Goal: Task Accomplishment & Management: Use online tool/utility

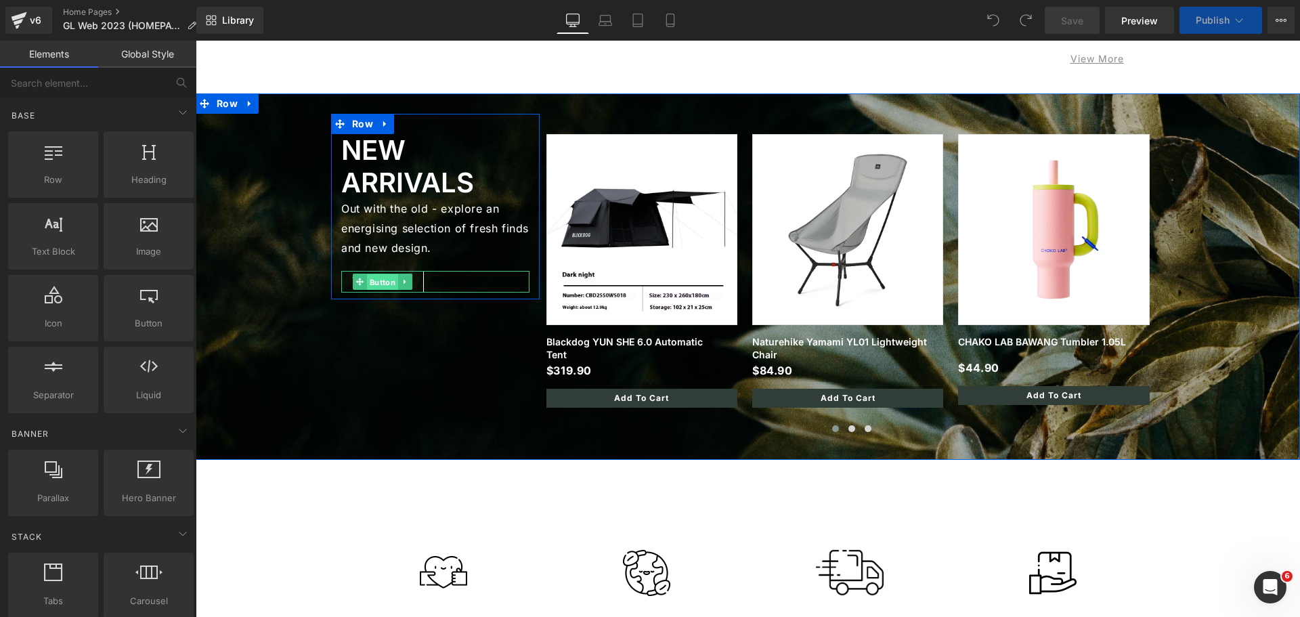
click at [382, 278] on span "Button" at bounding box center [382, 282] width 31 height 16
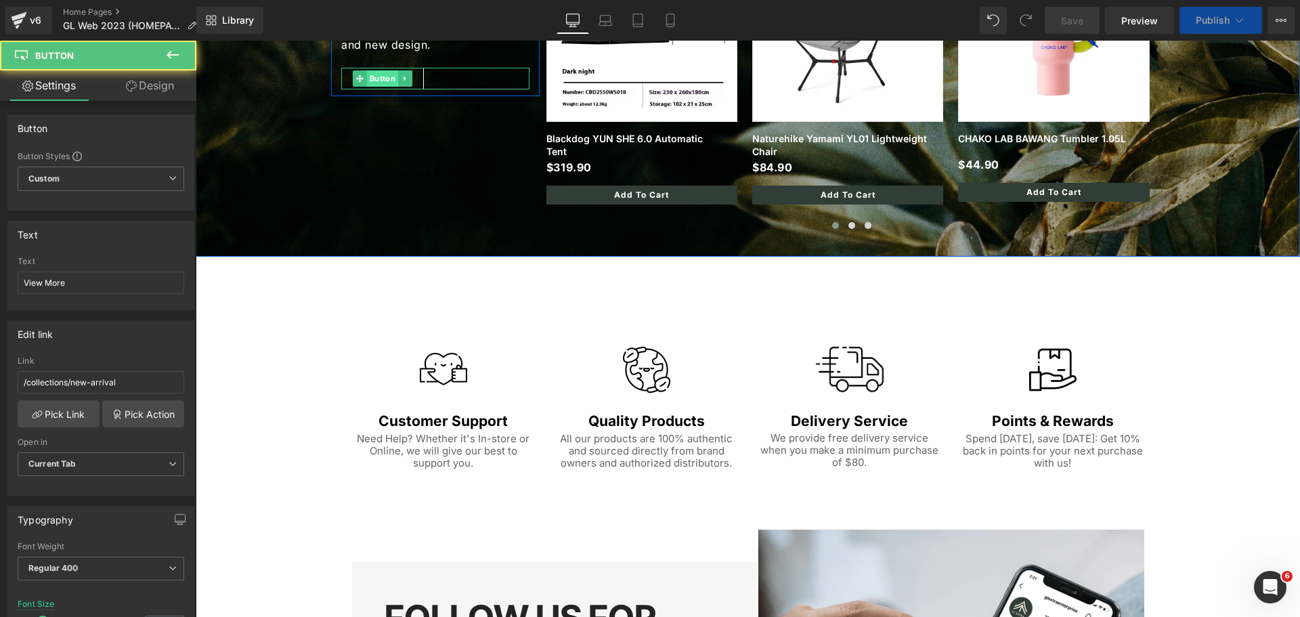
scroll to position [1775, 0]
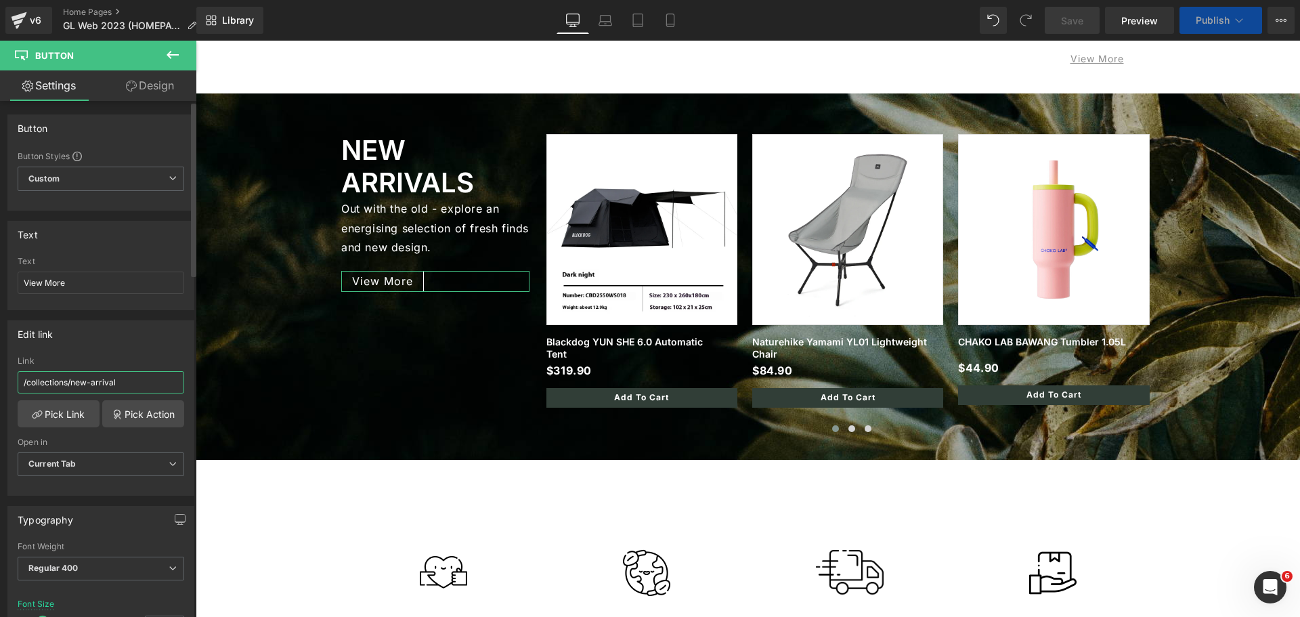
click at [129, 385] on input "/collections/new-arrival" at bounding box center [101, 382] width 167 height 22
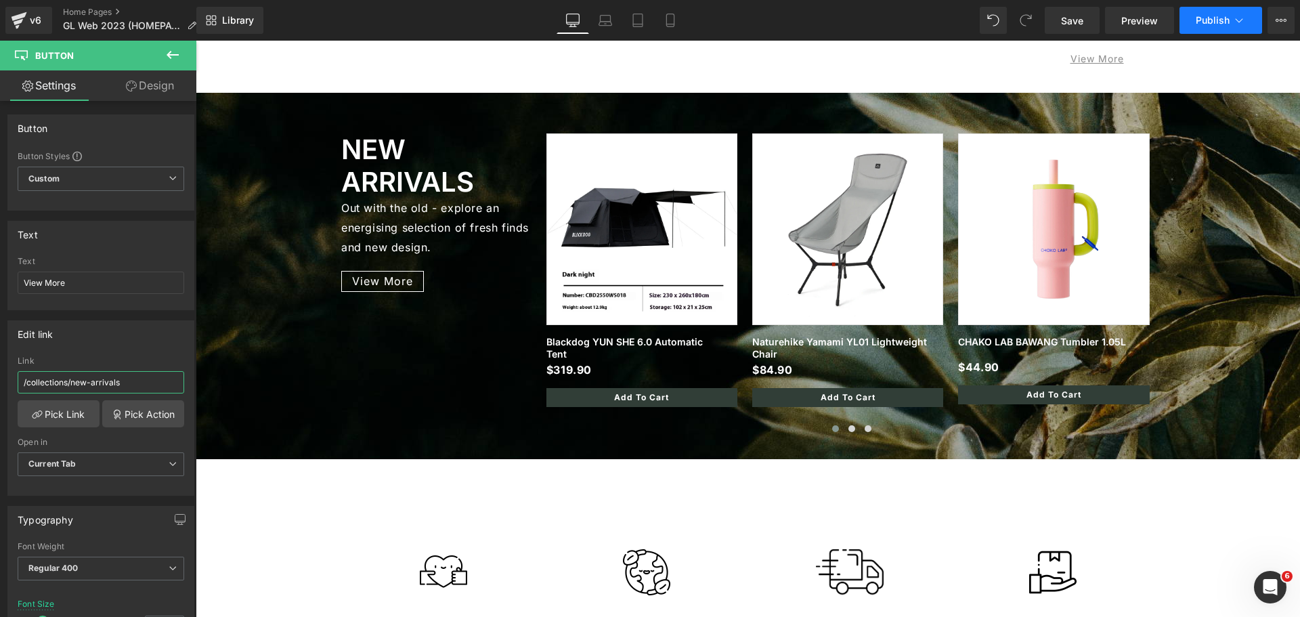
type input "/collections/new-arrivals"
click at [1210, 25] on span "Publish" at bounding box center [1213, 20] width 34 height 11
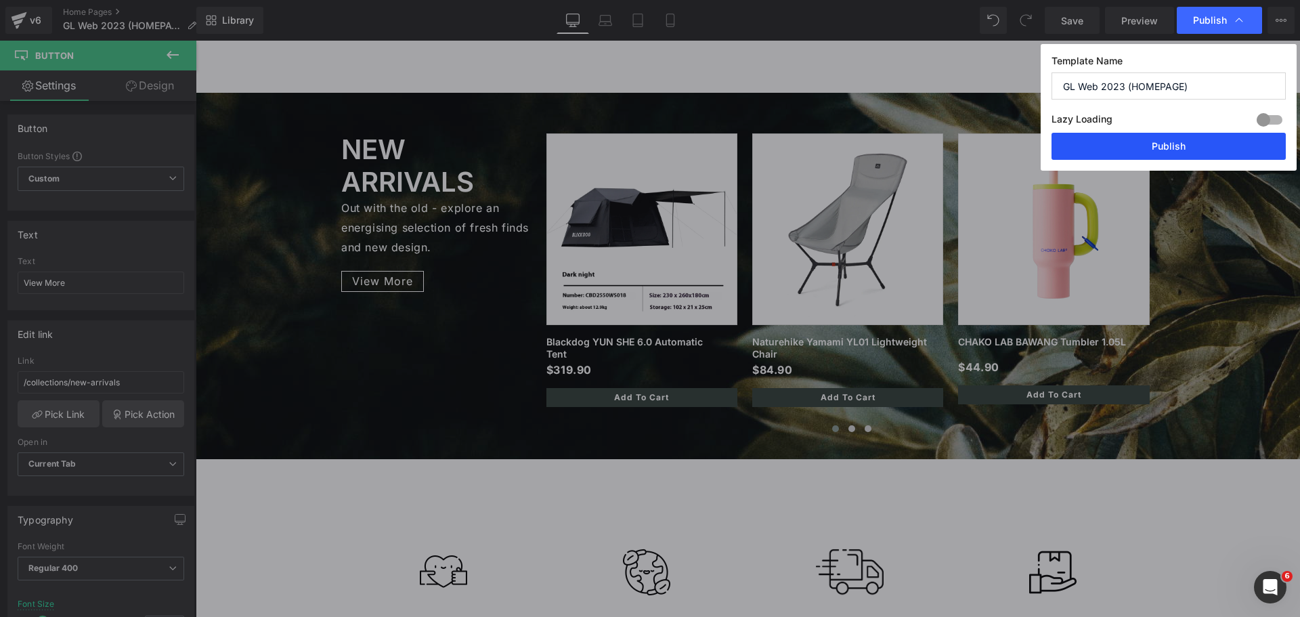
click at [1185, 143] on button "Publish" at bounding box center [1168, 146] width 234 height 27
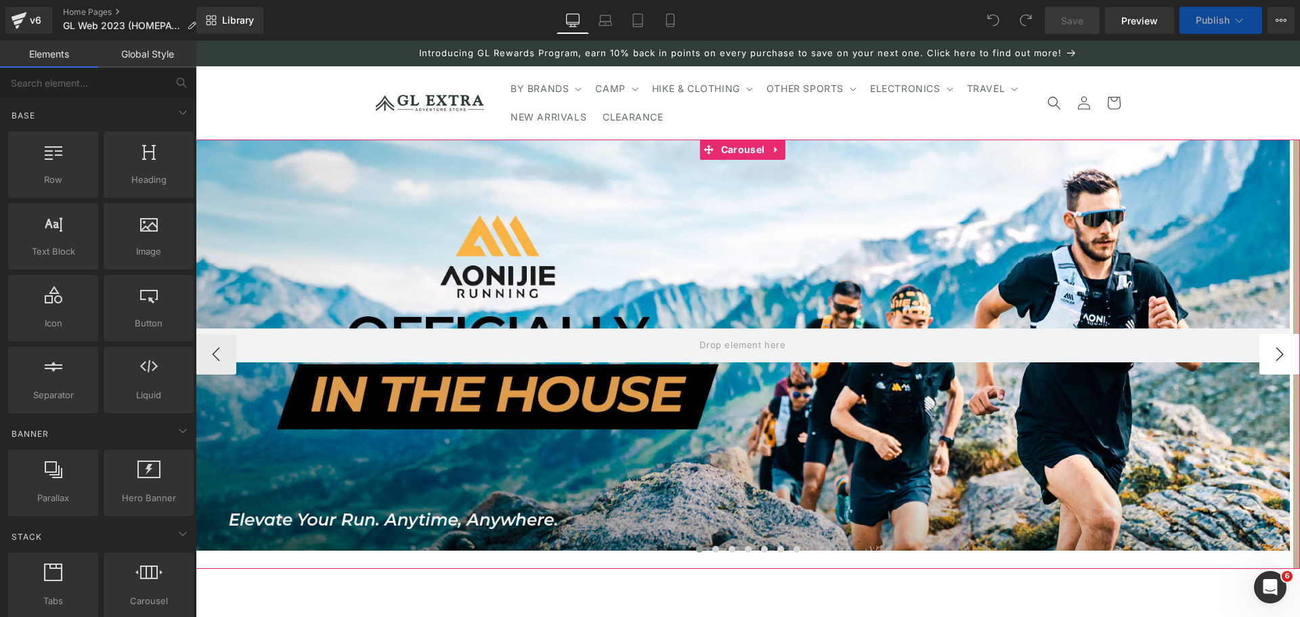
click at [1269, 353] on button "›" at bounding box center [1279, 354] width 41 height 41
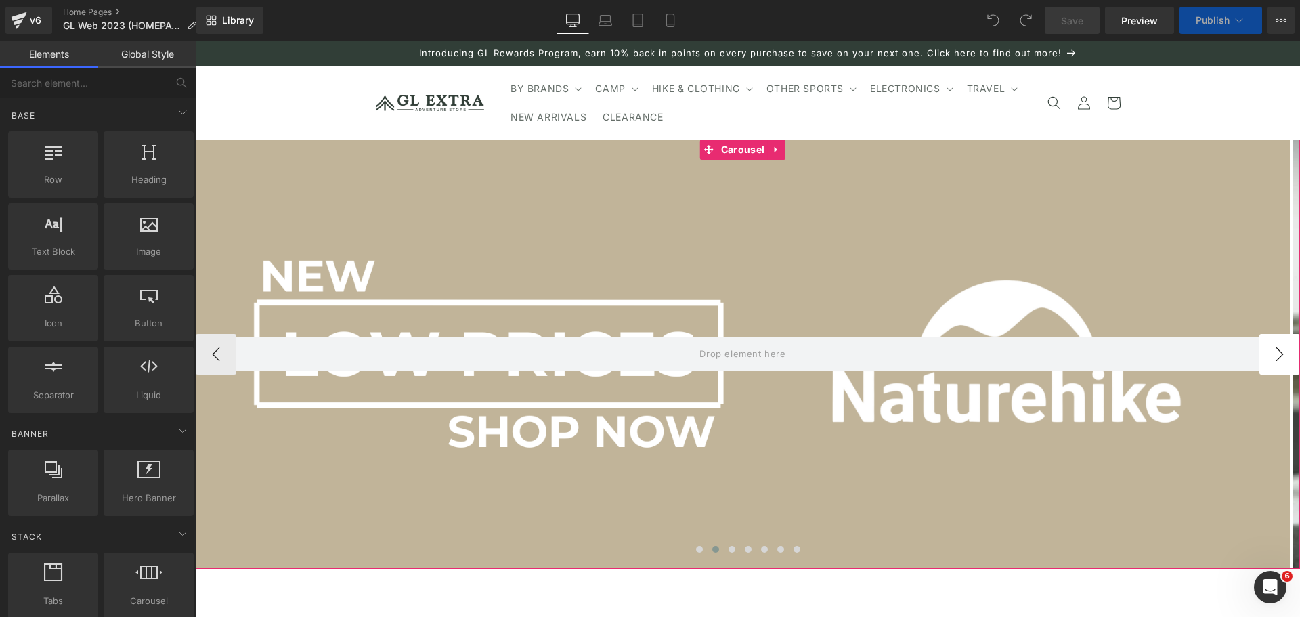
click at [1269, 354] on button "›" at bounding box center [1279, 354] width 41 height 41
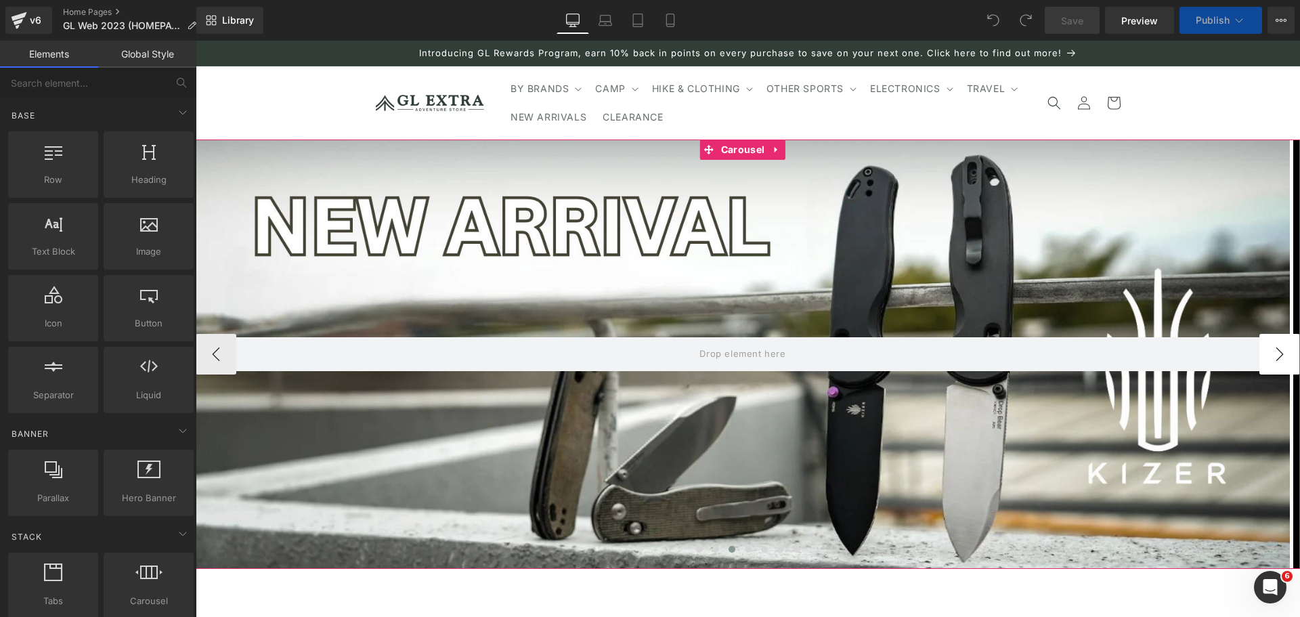
click at [1269, 354] on button "›" at bounding box center [1279, 354] width 41 height 41
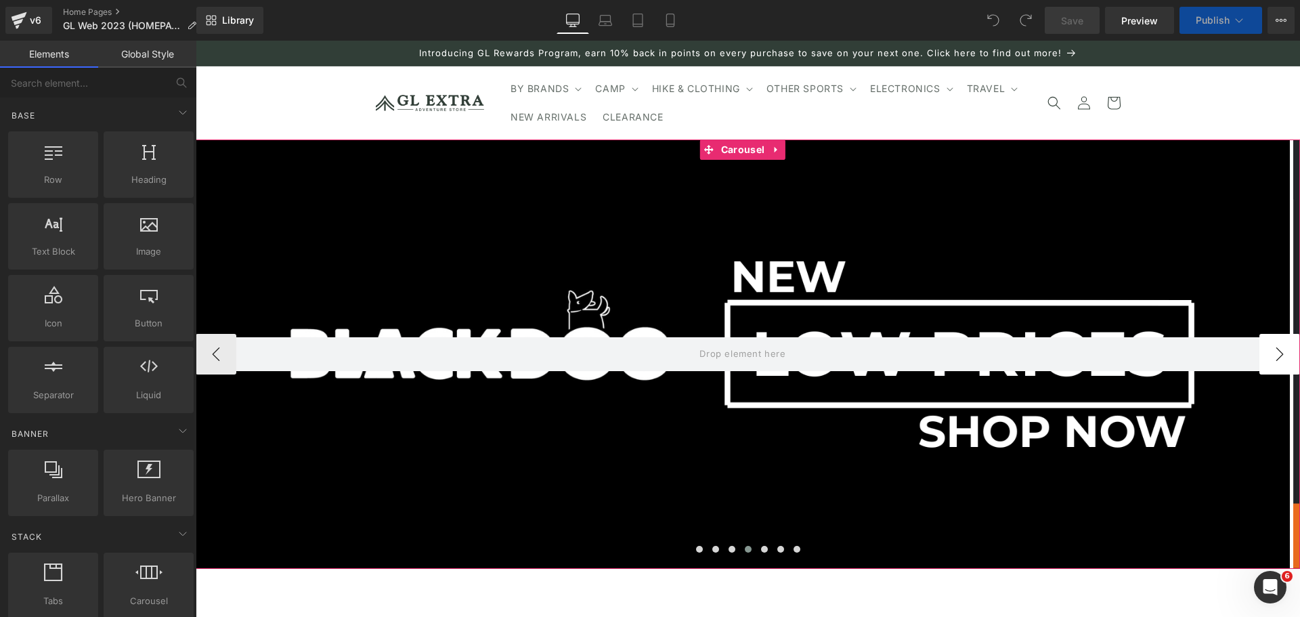
click at [1269, 354] on button "›" at bounding box center [1279, 354] width 41 height 41
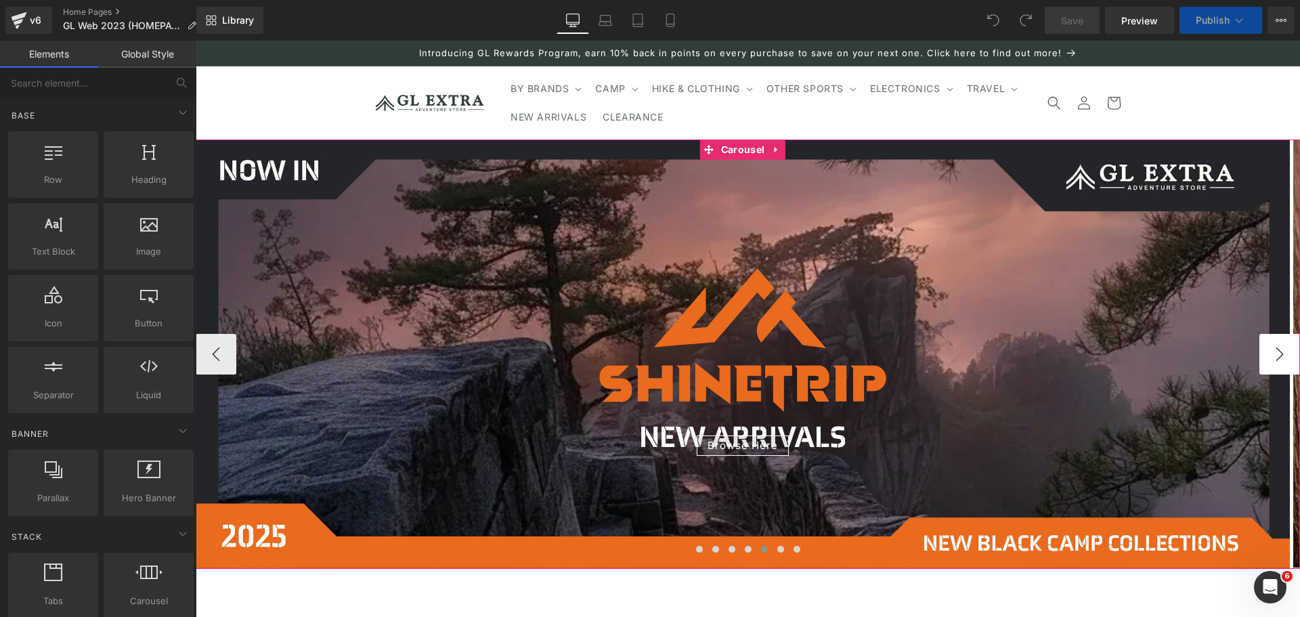
click at [1269, 354] on button "›" at bounding box center [1279, 354] width 41 height 41
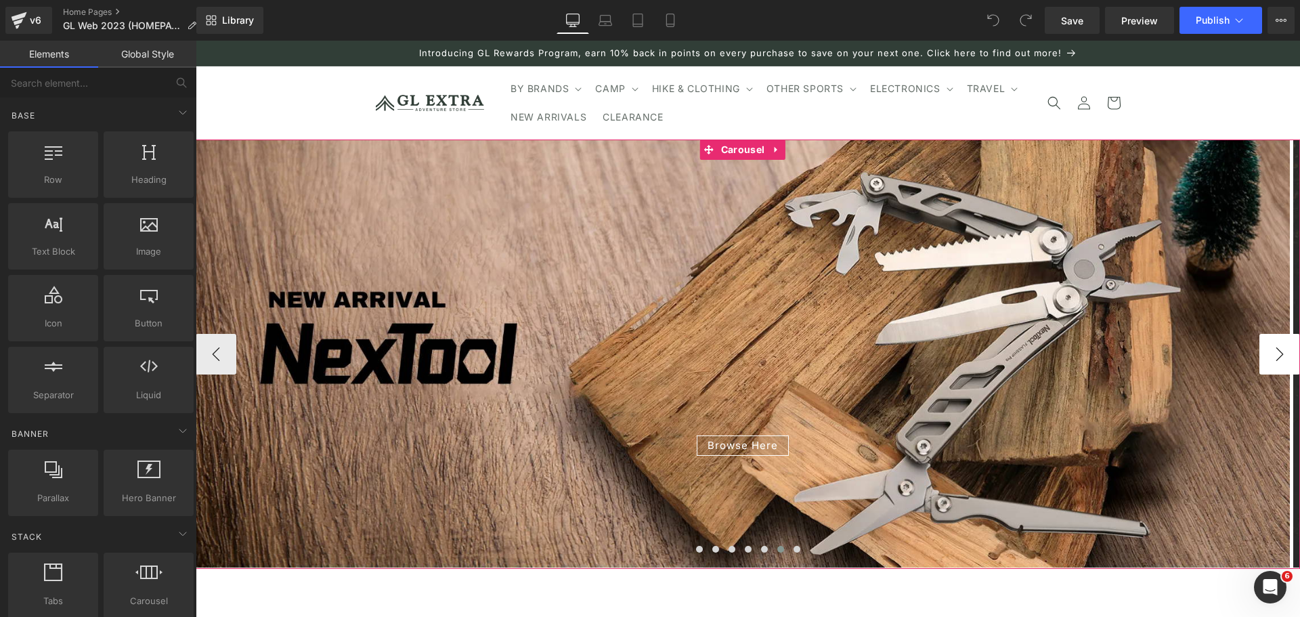
click at [1269, 354] on button "›" at bounding box center [1279, 354] width 41 height 41
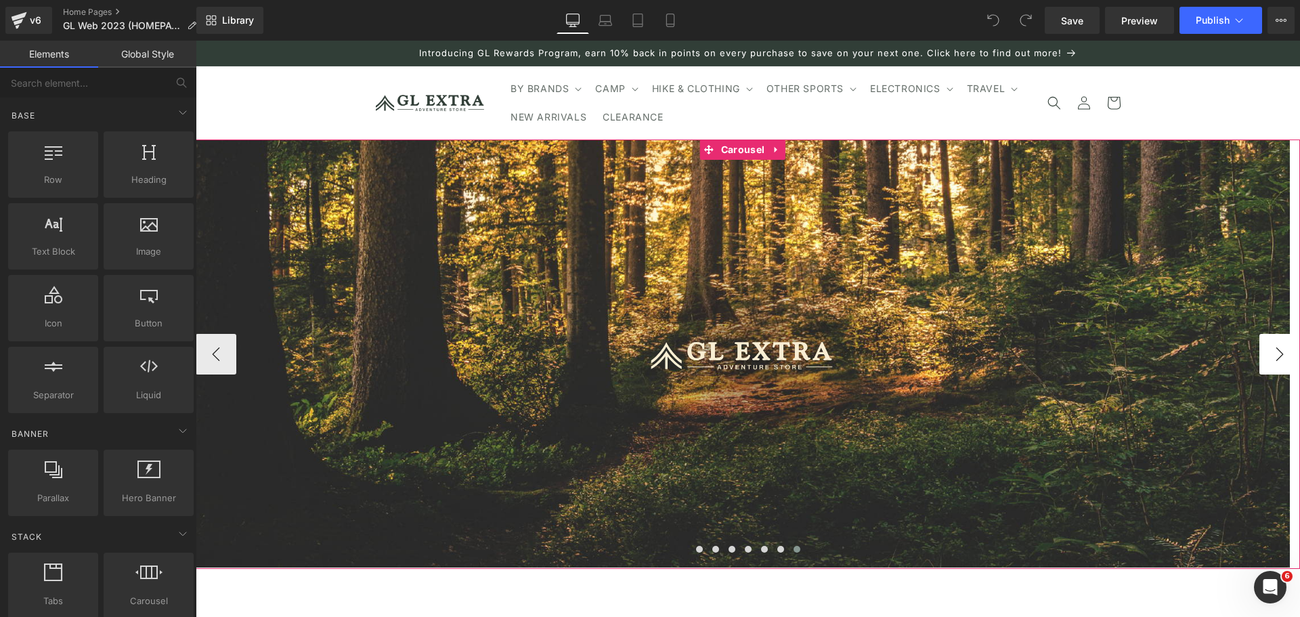
click at [1269, 354] on button "›" at bounding box center [1279, 354] width 41 height 41
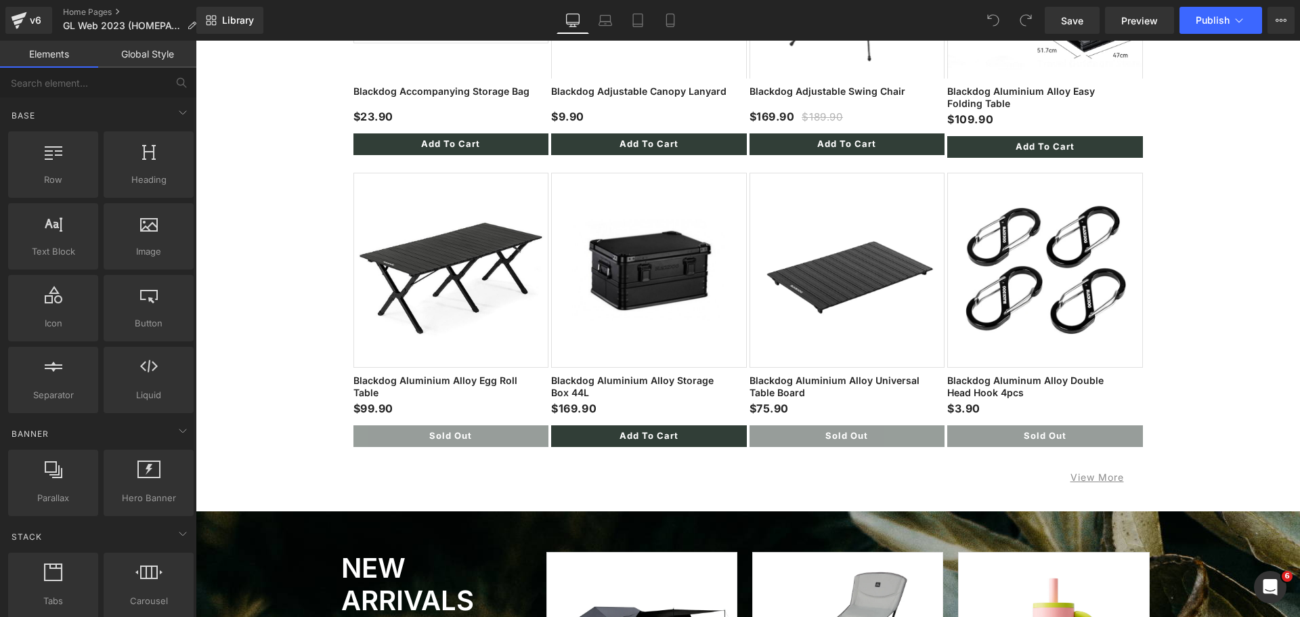
scroll to position [2437, 0]
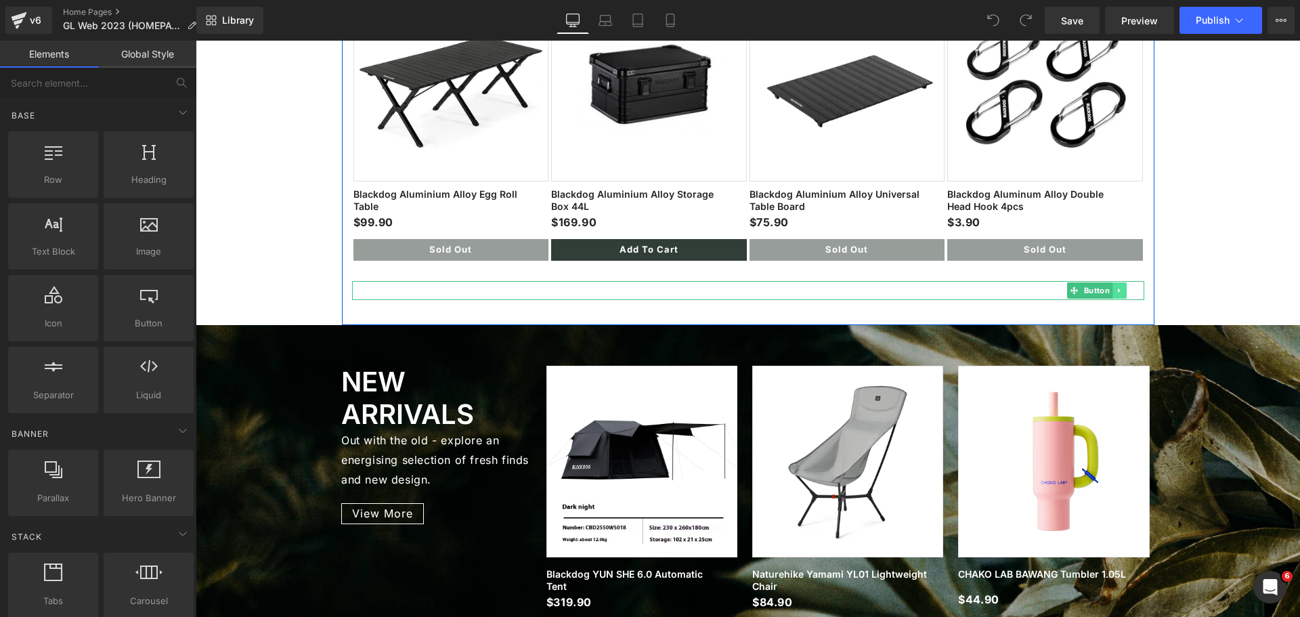
click at [1112, 286] on link at bounding box center [1119, 290] width 14 height 16
click at [1074, 287] on link "Button" at bounding box center [1089, 290] width 45 height 16
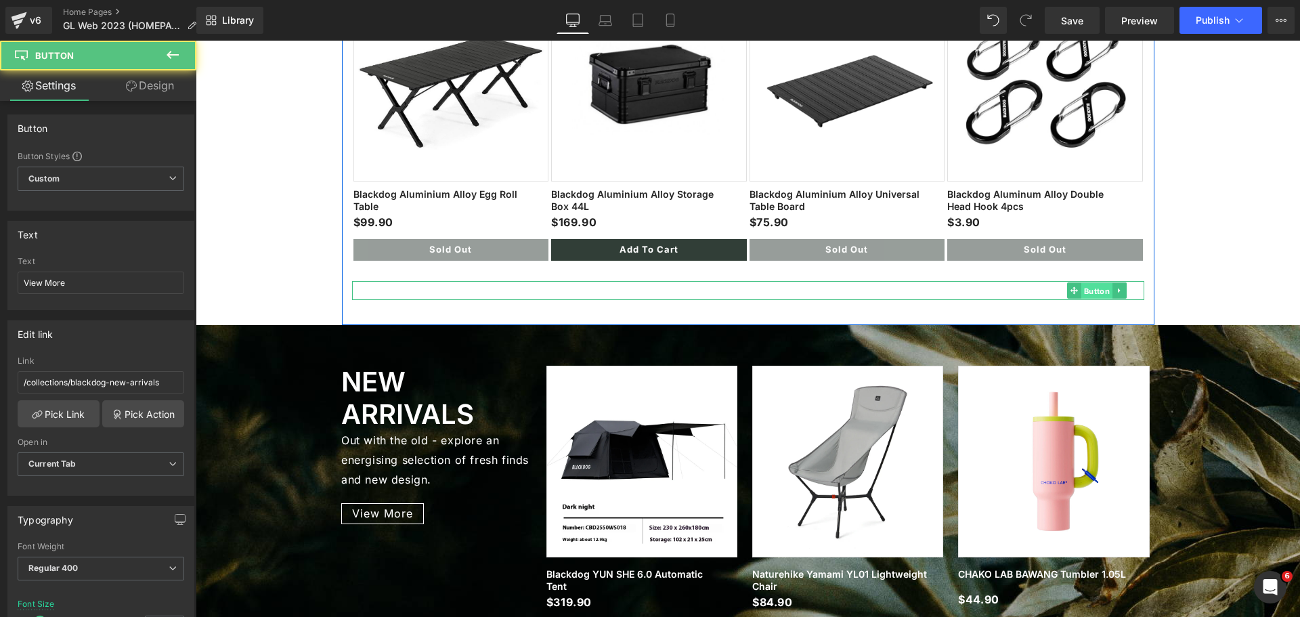
click at [1088, 287] on span "Button" at bounding box center [1096, 291] width 31 height 16
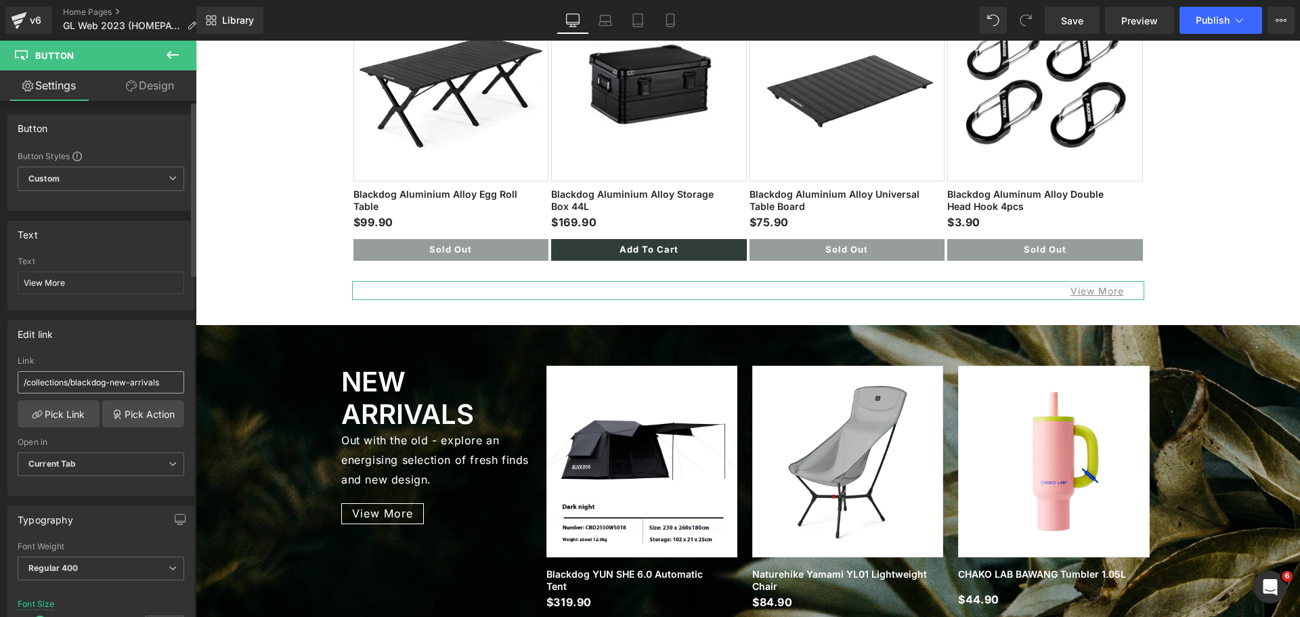
click at [141, 385] on input "/collections/blackdog-new-arrivals" at bounding box center [101, 382] width 167 height 22
click at [77, 411] on link "Pick Link" at bounding box center [59, 413] width 82 height 27
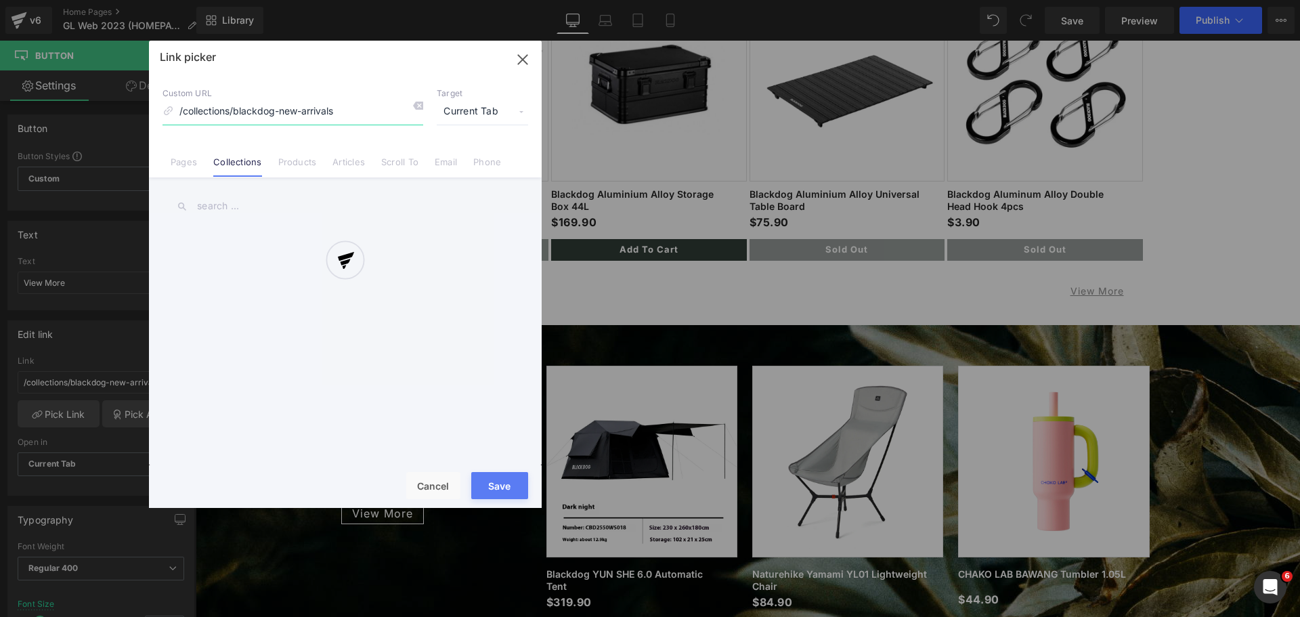
click at [343, 111] on input "/collections/blackdog-new-arrivals" at bounding box center [292, 112] width 261 height 26
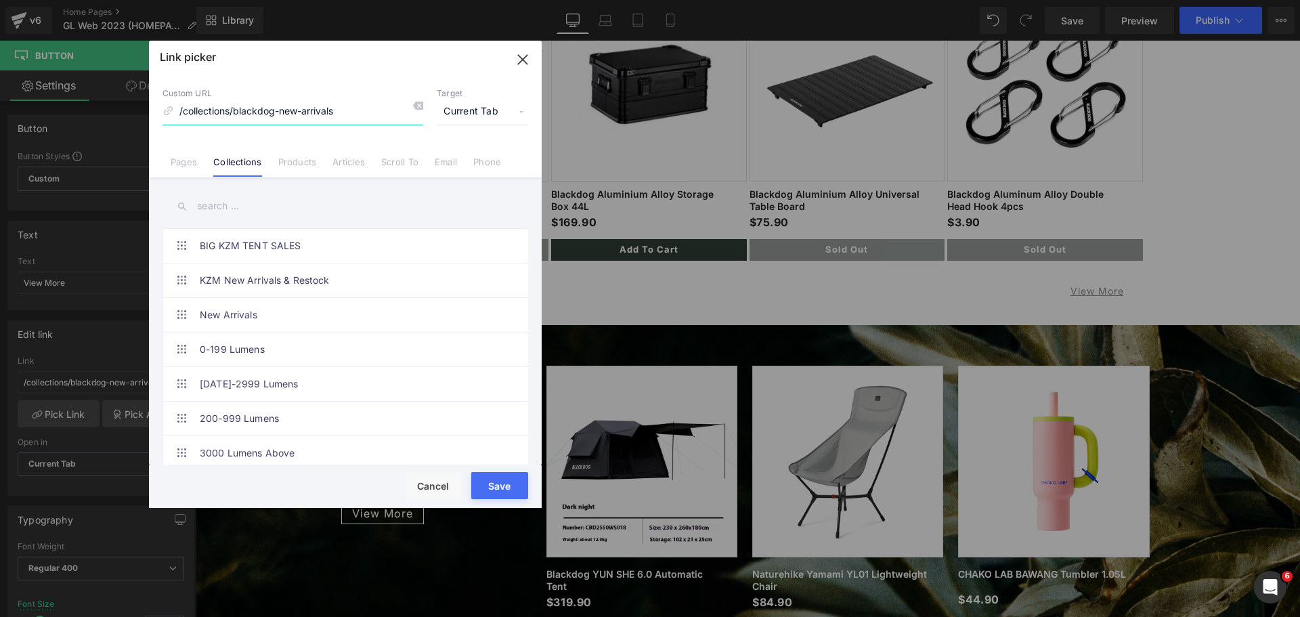
drag, startPoint x: 351, startPoint y: 110, endPoint x: 277, endPoint y: 113, distance: 74.5
click at [277, 113] on input "/collections/blackdog-new-arrivals" at bounding box center [292, 112] width 261 height 26
click at [244, 219] on input "text" at bounding box center [345, 206] width 366 height 30
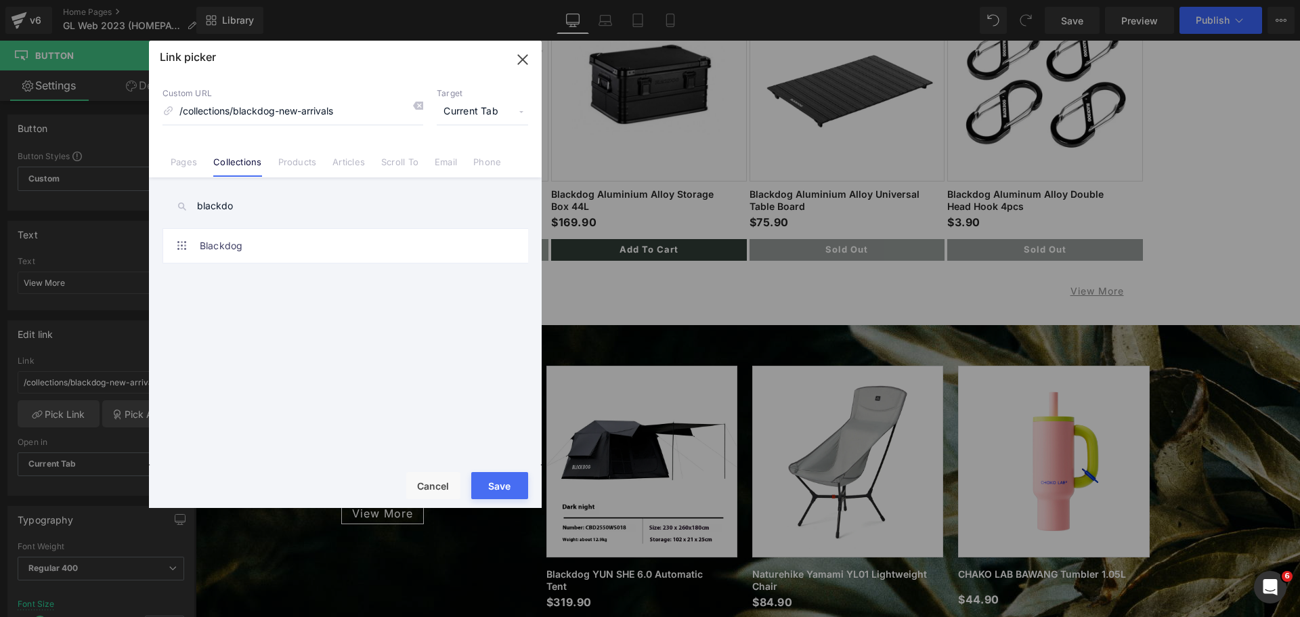
type input "blackdo"
click at [246, 284] on link "Vacuum Bottle & Tumbler" at bounding box center [349, 280] width 298 height 34
click at [274, 253] on link "Blackdog" at bounding box center [349, 246] width 298 height 34
click at [488, 481] on button "Save" at bounding box center [499, 485] width 57 height 27
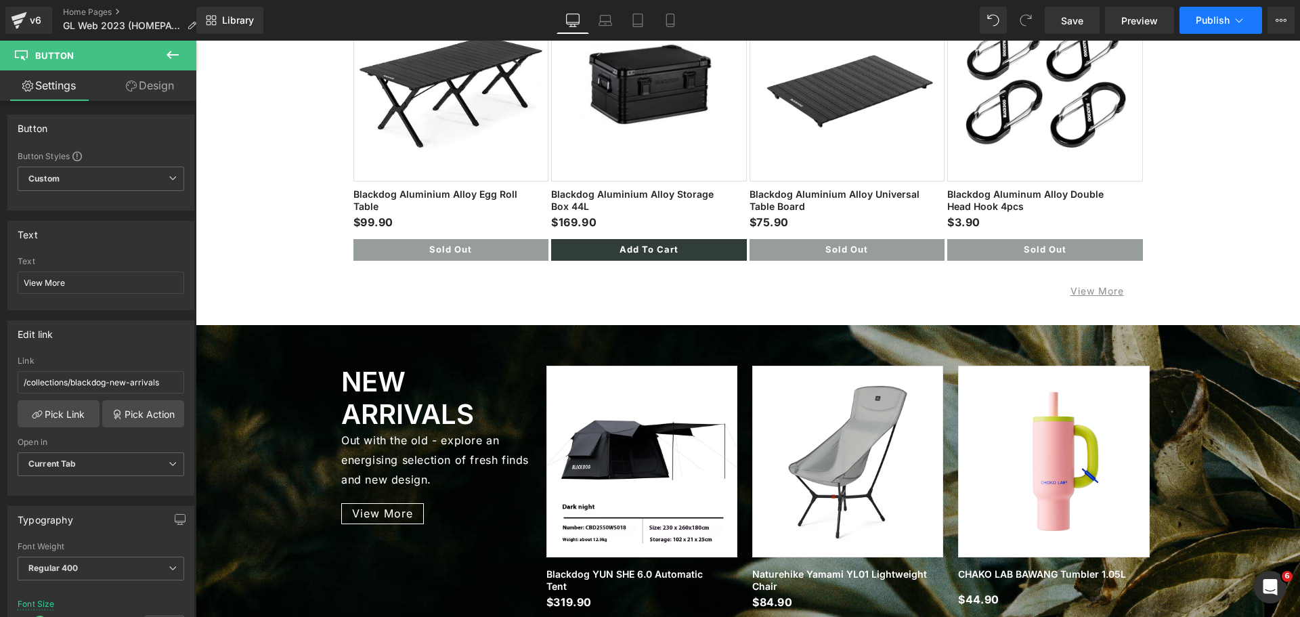
click at [1202, 26] on button "Publish" at bounding box center [1220, 20] width 83 height 27
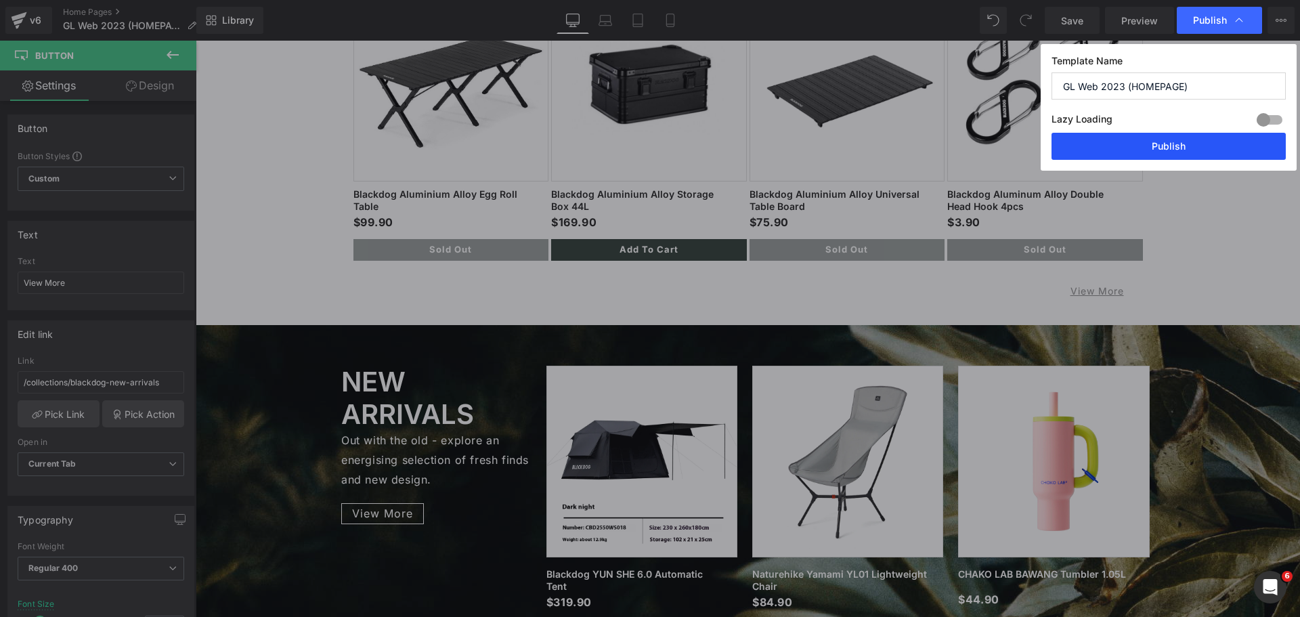
click at [1163, 150] on button "Publish" at bounding box center [1168, 146] width 234 height 27
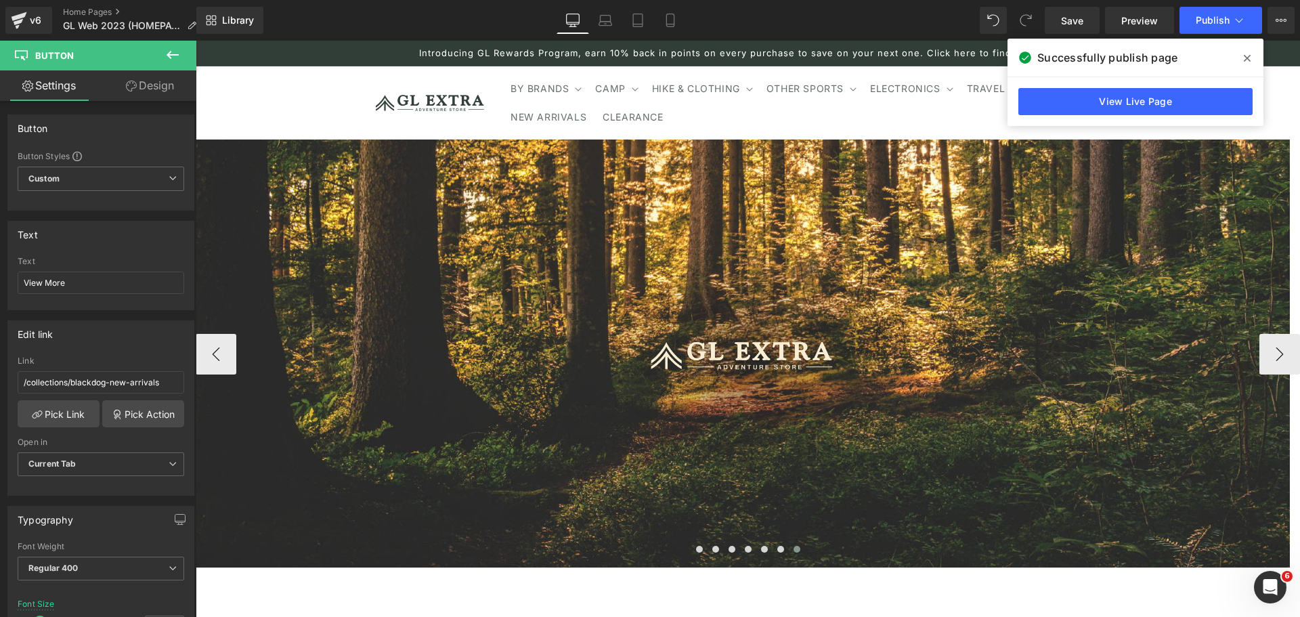
click at [242, 349] on div at bounding box center [743, 353] width 1094 height 47
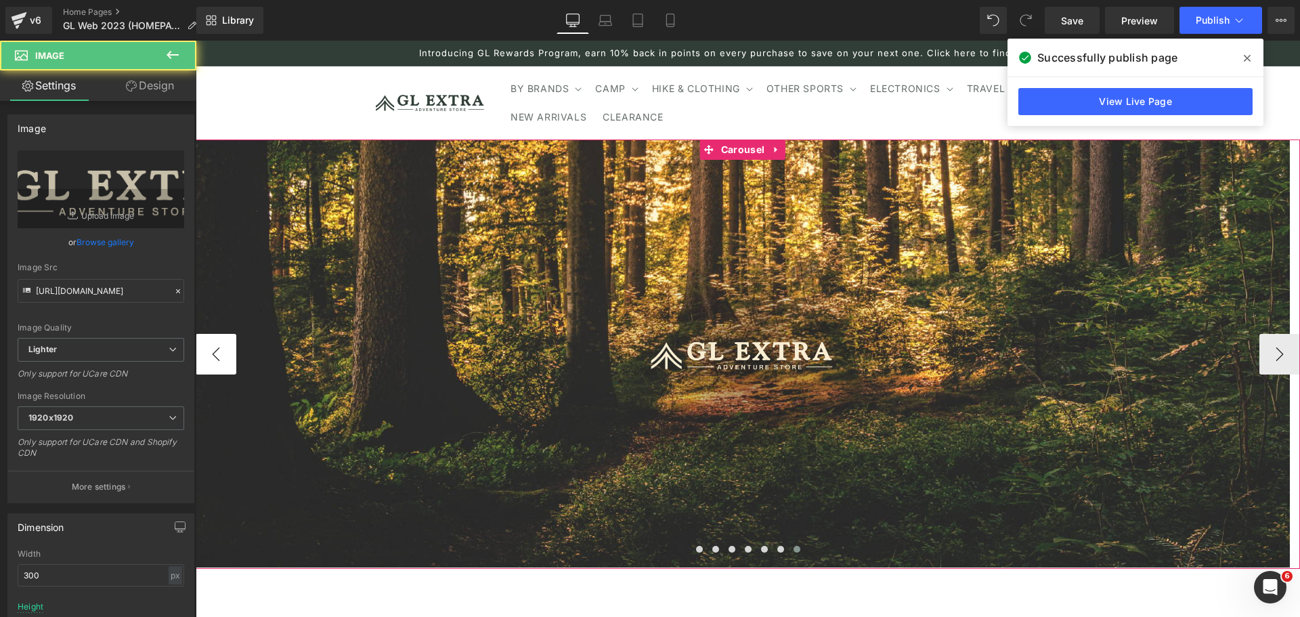
click at [232, 353] on button "‹" at bounding box center [216, 354] width 41 height 41
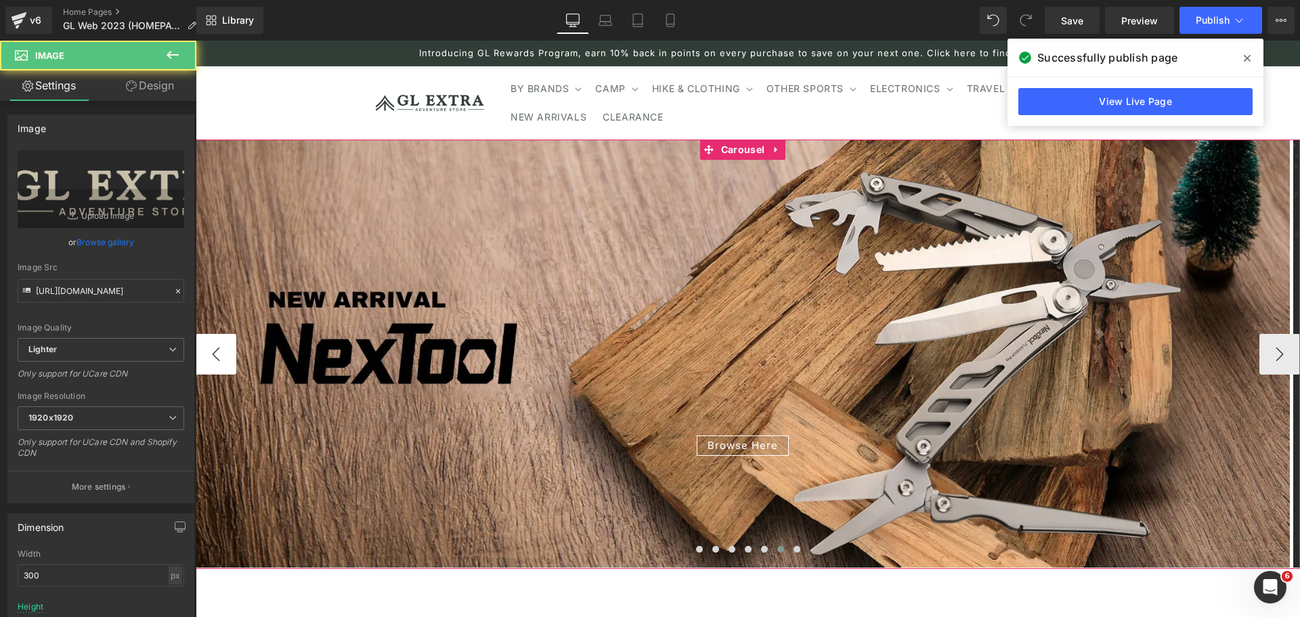
click at [232, 353] on button "‹" at bounding box center [216, 354] width 41 height 41
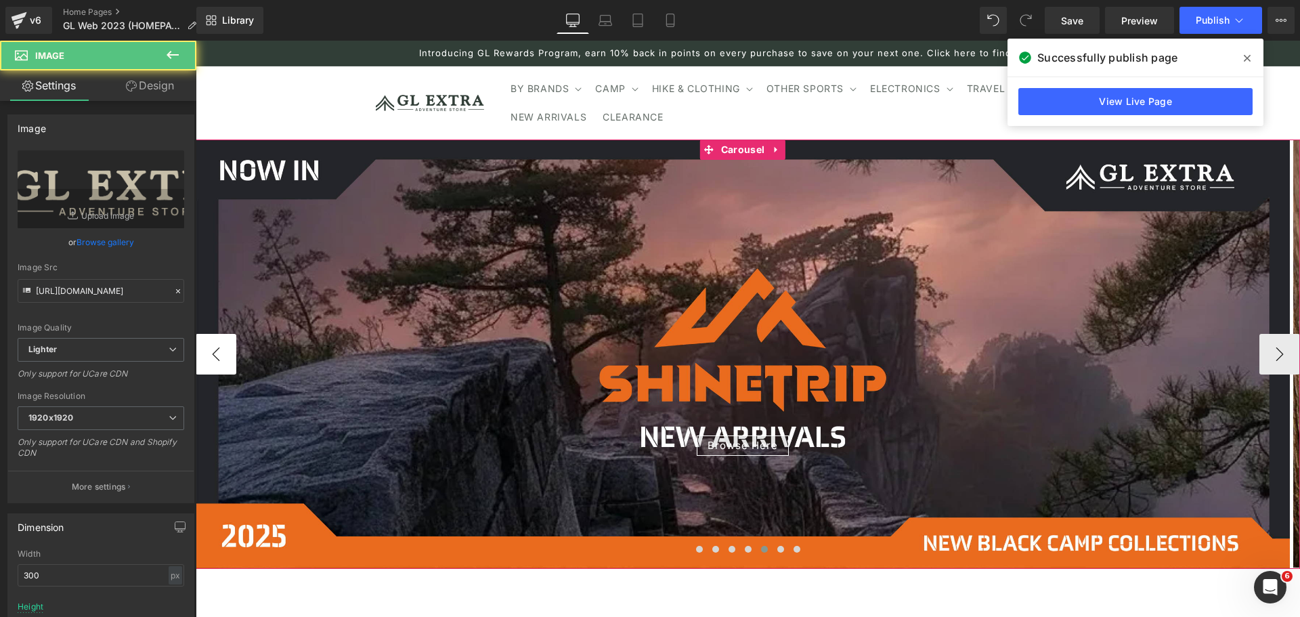
click at [232, 353] on button "‹" at bounding box center [216, 354] width 41 height 41
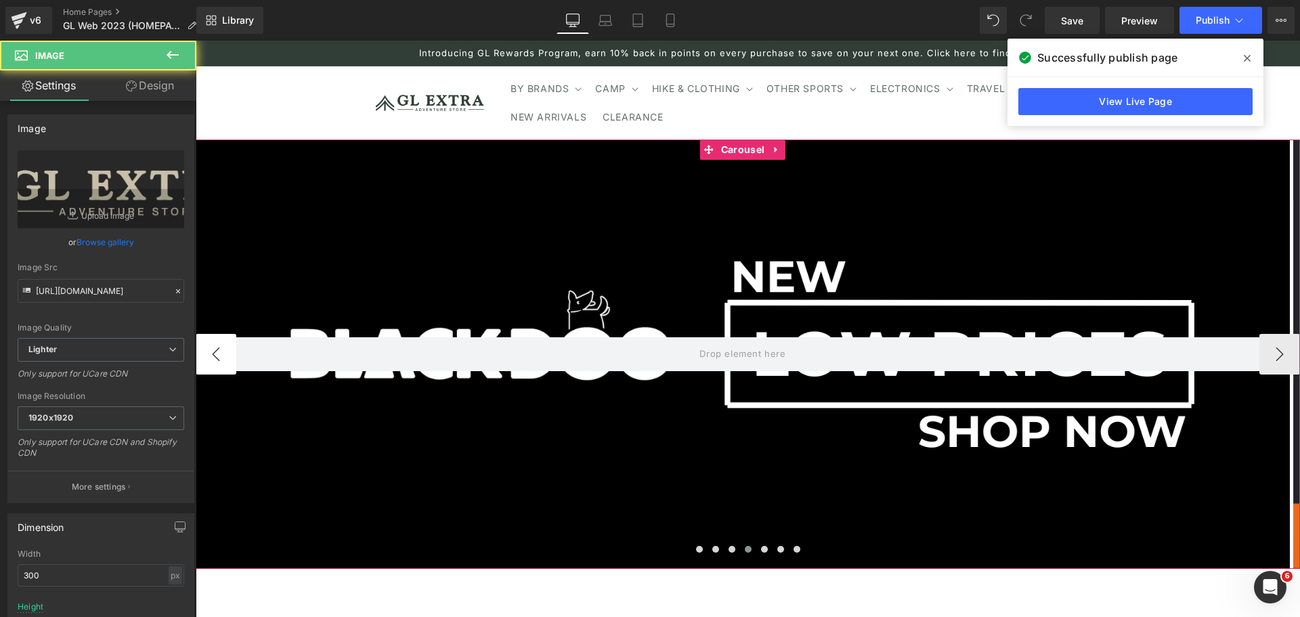
click at [232, 353] on button "‹" at bounding box center [216, 354] width 41 height 41
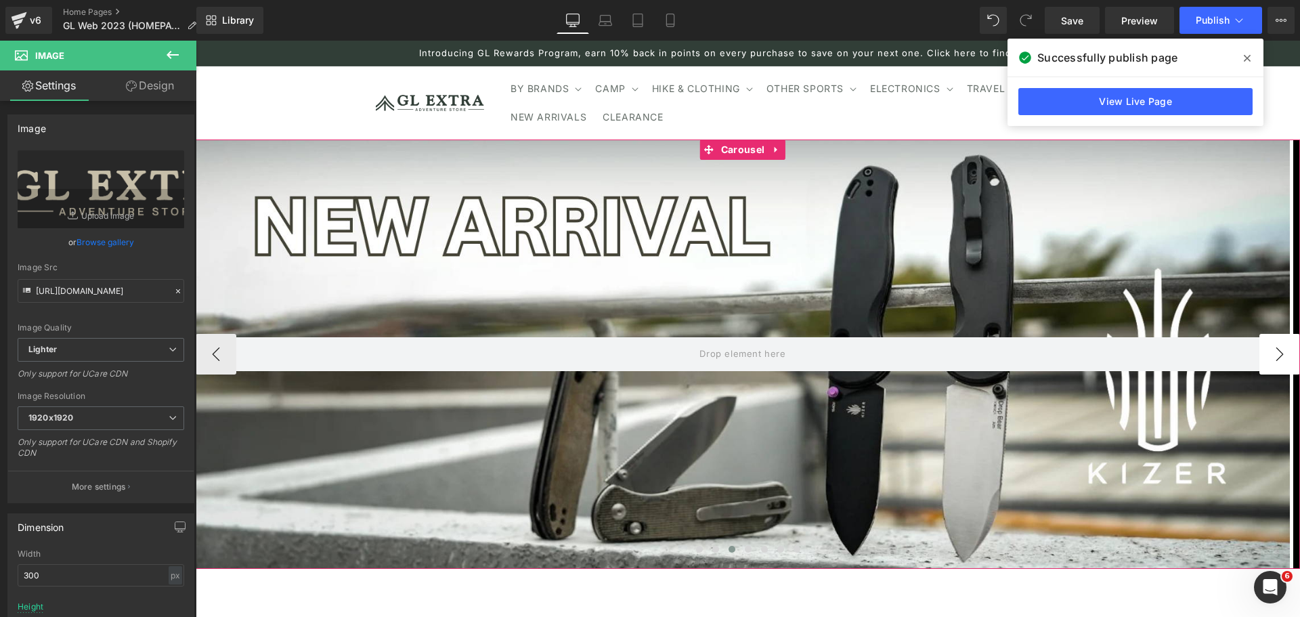
click at [1274, 355] on button "›" at bounding box center [1279, 354] width 41 height 41
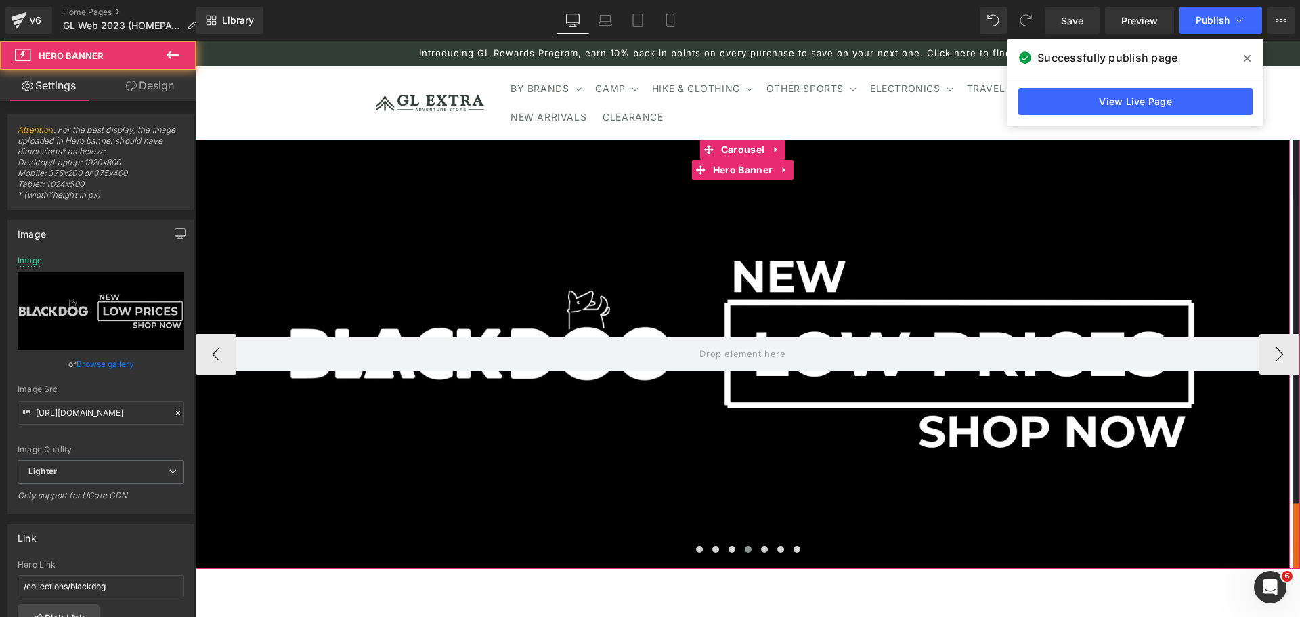
click at [735, 283] on div at bounding box center [743, 353] width 1094 height 429
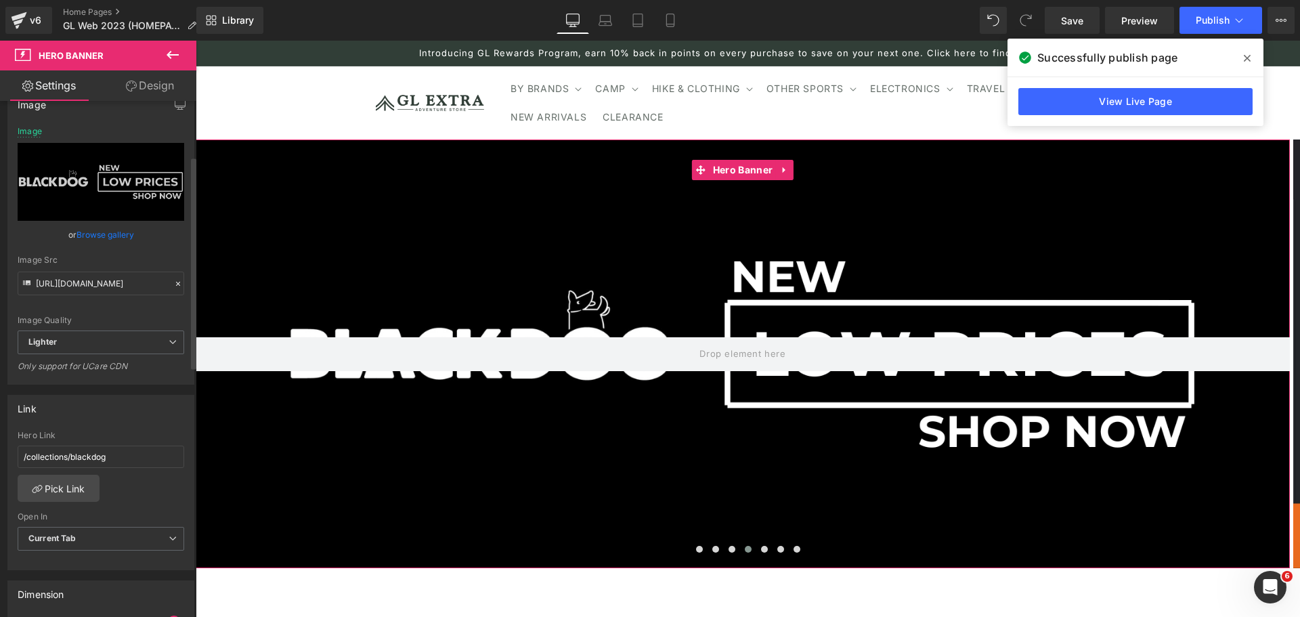
scroll to position [135, 0]
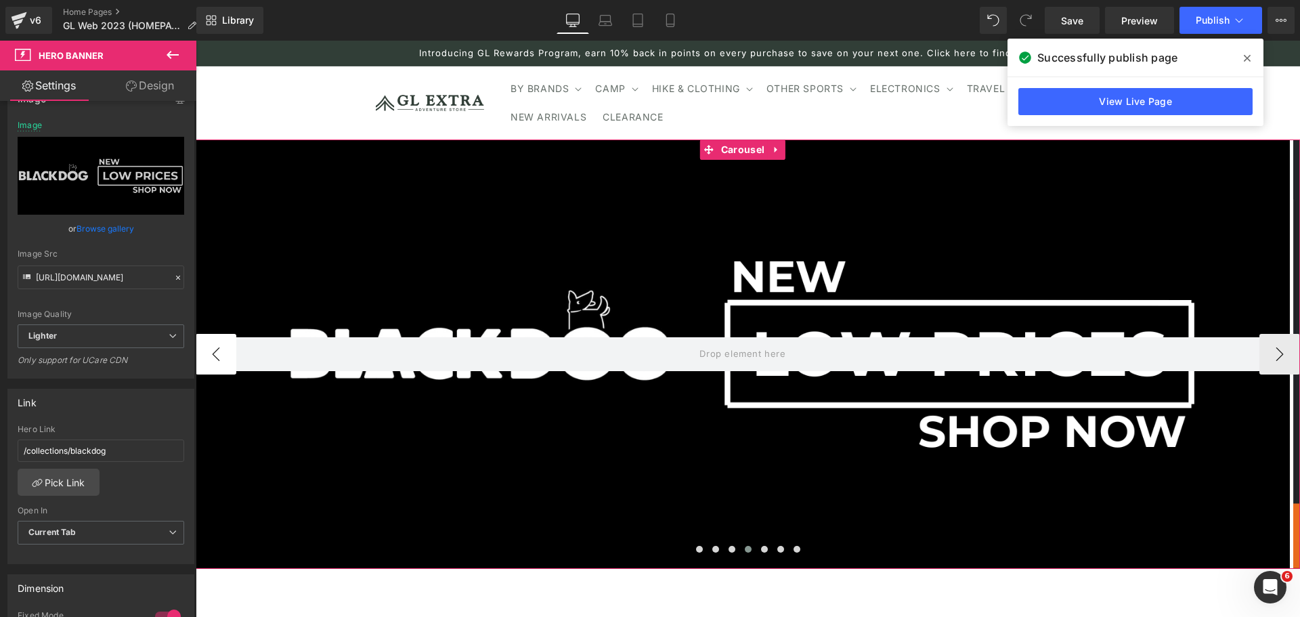
click at [215, 352] on button "‹" at bounding box center [216, 354] width 41 height 41
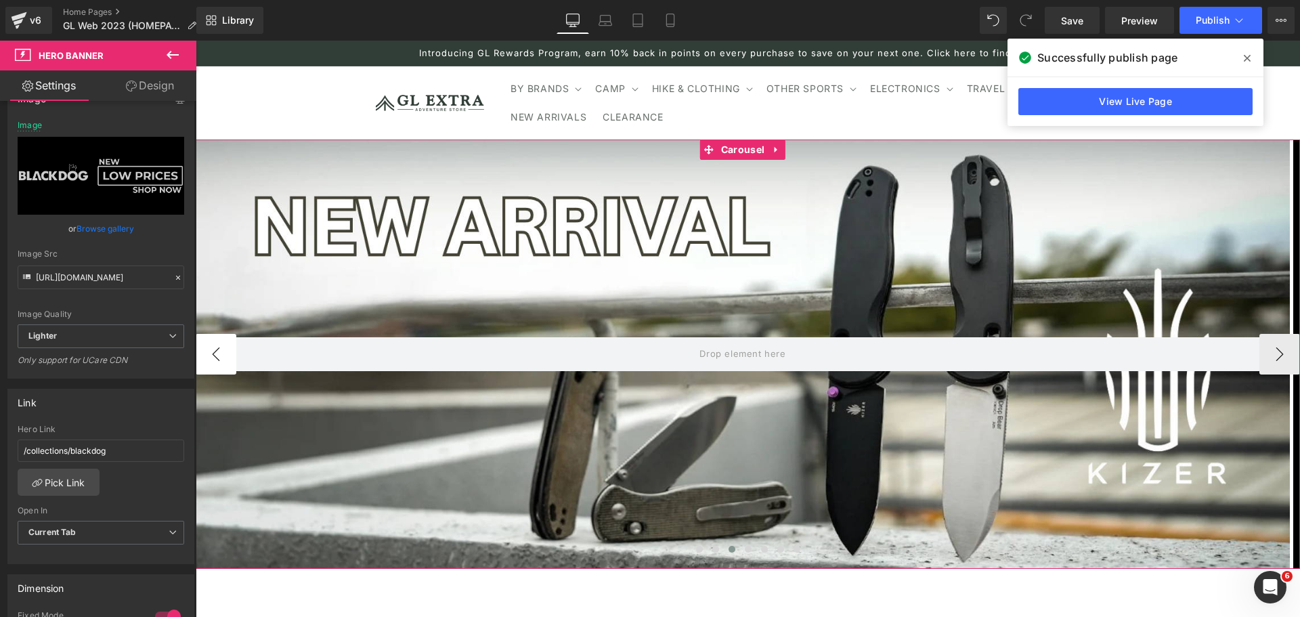
click at [215, 352] on button "‹" at bounding box center [216, 354] width 41 height 41
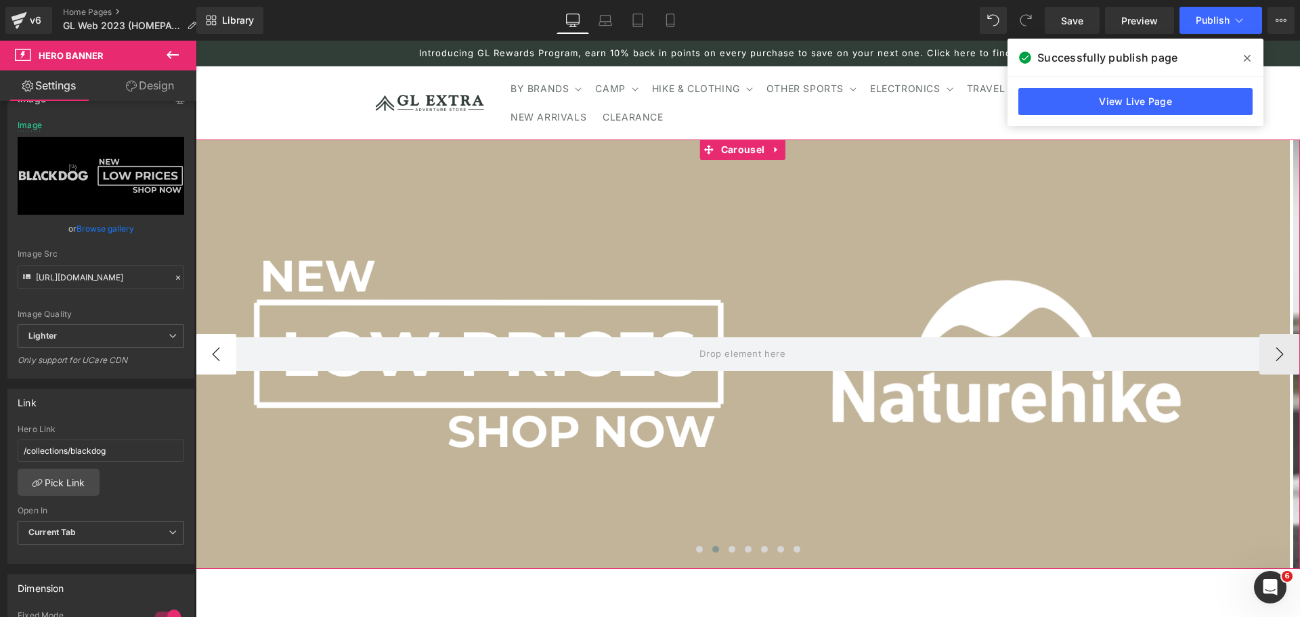
click at [215, 352] on button "‹" at bounding box center [216, 354] width 41 height 41
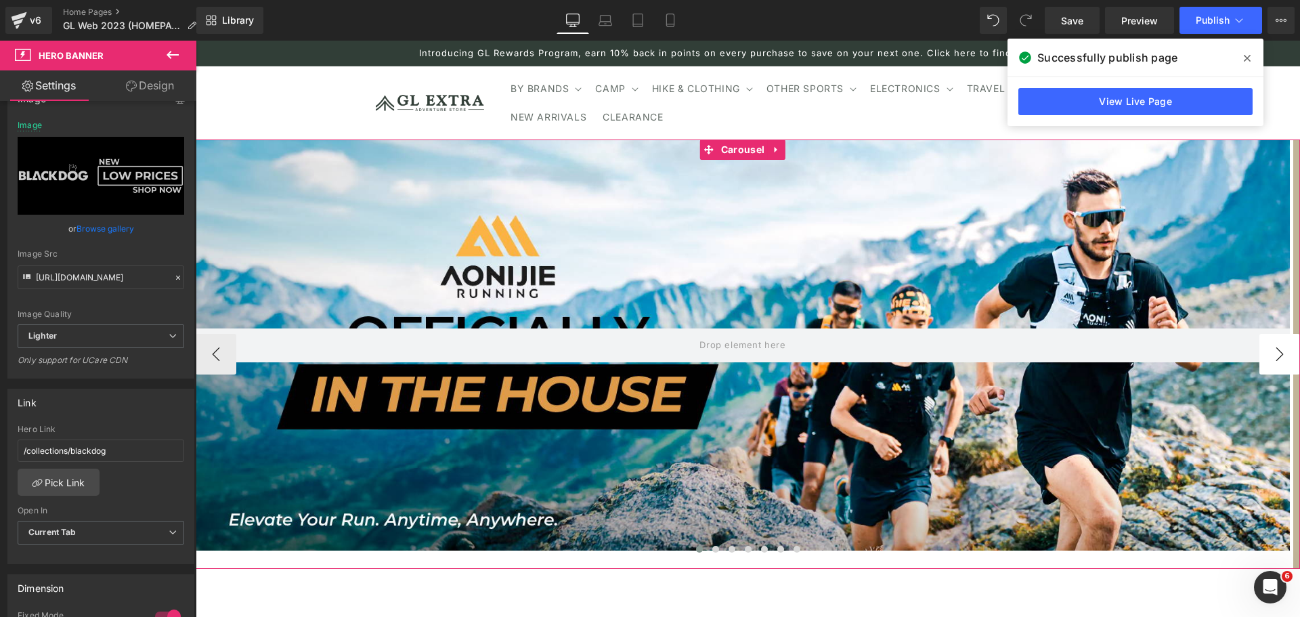
click at [1271, 357] on button "›" at bounding box center [1279, 354] width 41 height 41
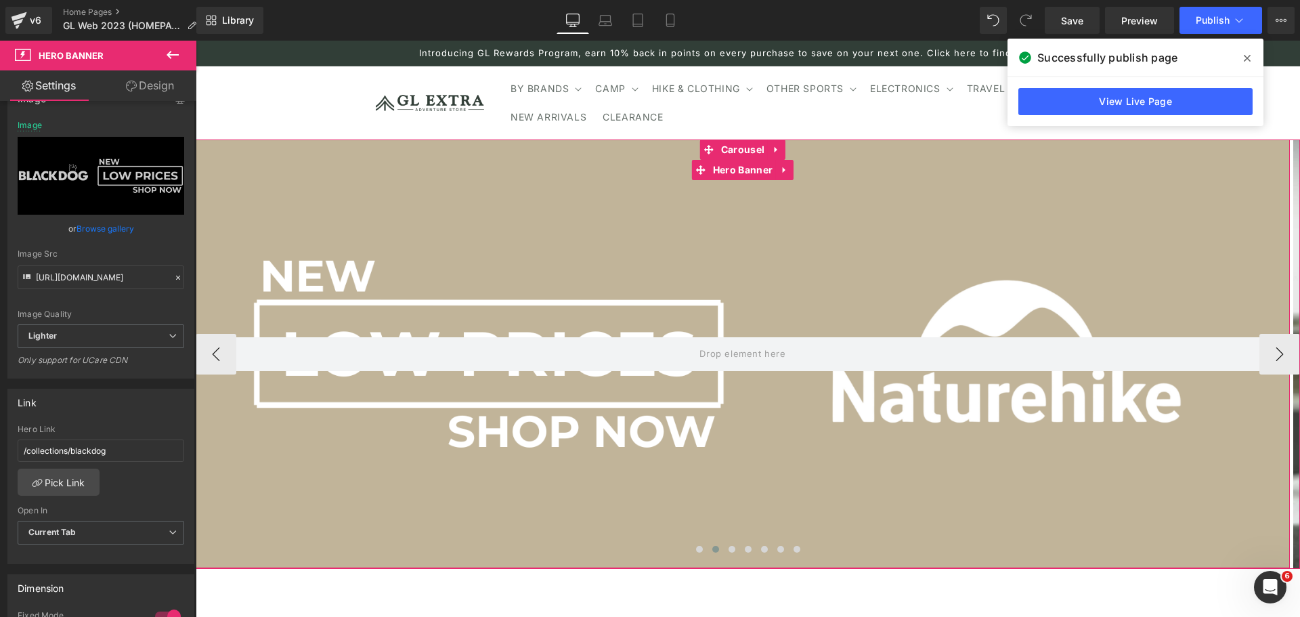
click at [803, 295] on div at bounding box center [743, 353] width 1094 height 429
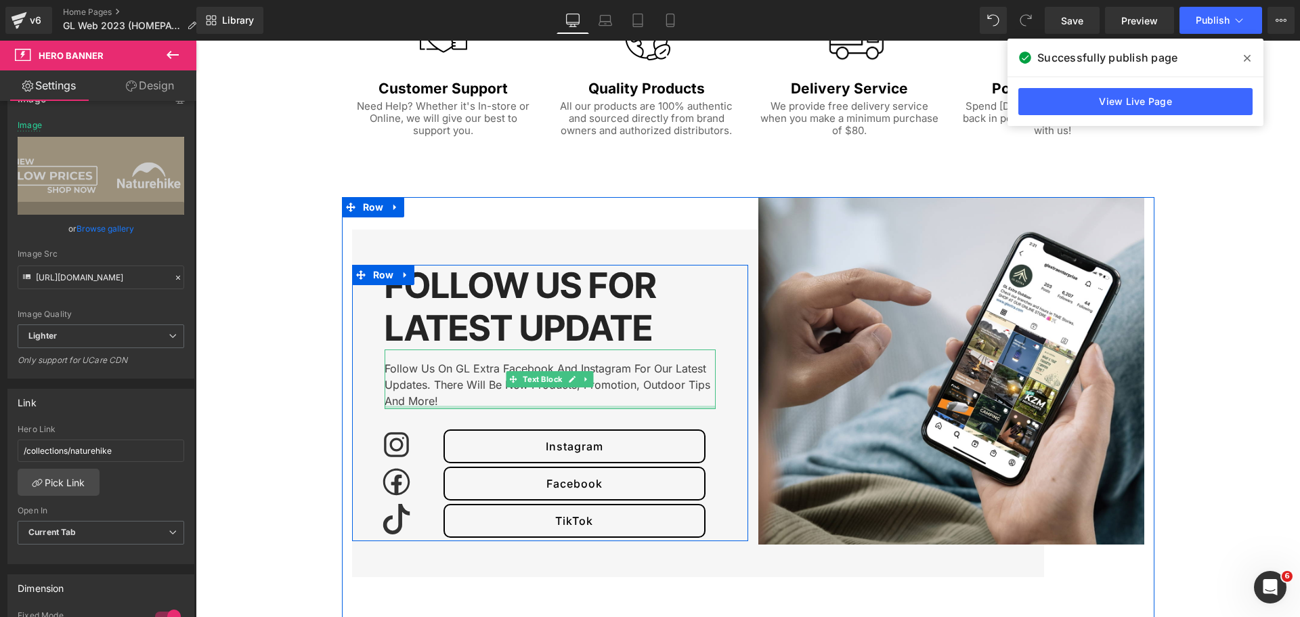
scroll to position [2843, 0]
